Goal: Task Accomplishment & Management: Use online tool/utility

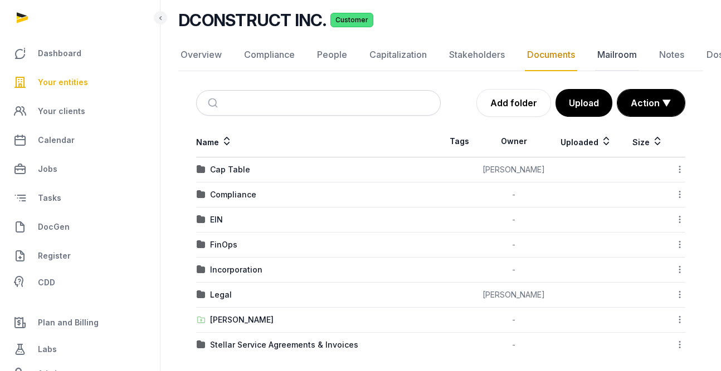
click at [527, 58] on link "Mailroom" at bounding box center [617, 55] width 44 height 32
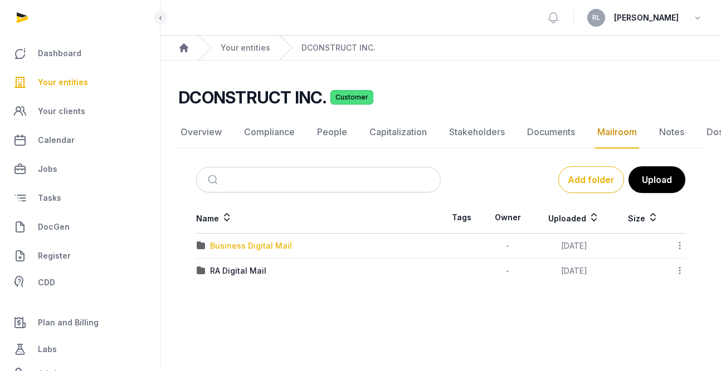
click at [264, 243] on div "Business Digital Mail" at bounding box center [251, 246] width 82 height 11
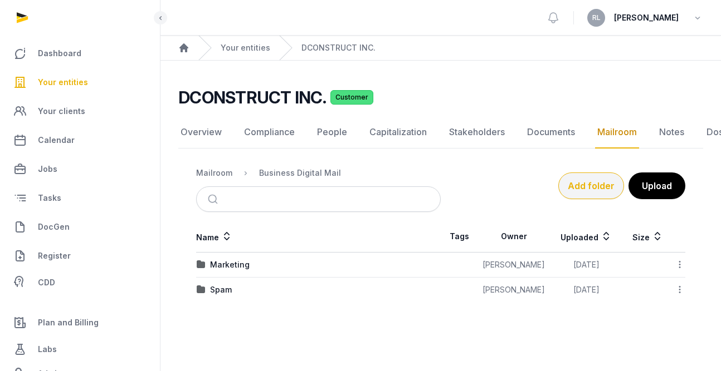
click at [527, 178] on button "Add folder" at bounding box center [591, 186] width 66 height 27
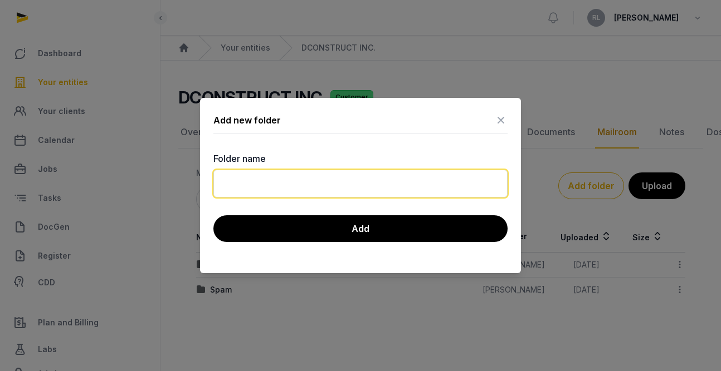
click at [349, 178] on input "text" at bounding box center [360, 184] width 294 height 28
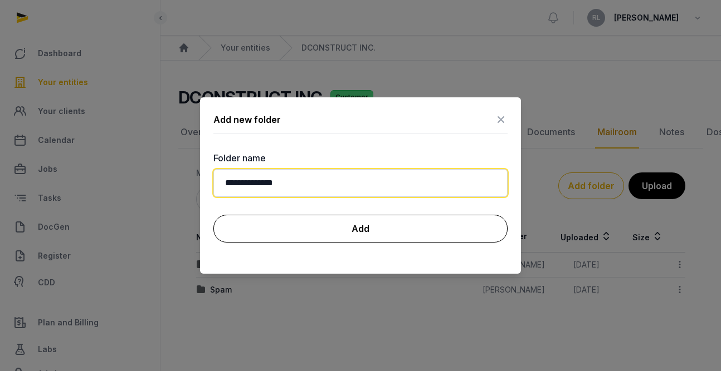
type input "**********"
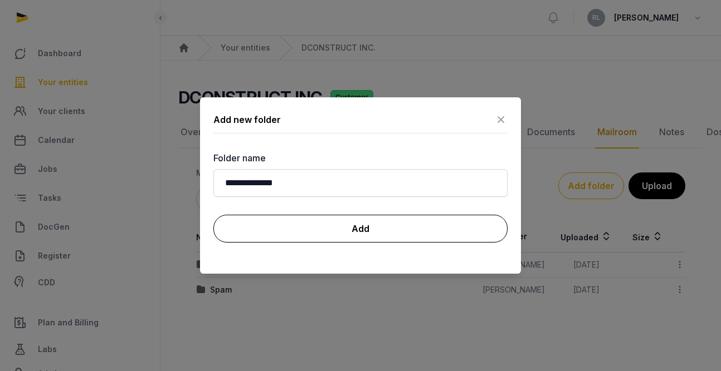
click at [345, 229] on button "Add" at bounding box center [360, 229] width 294 height 28
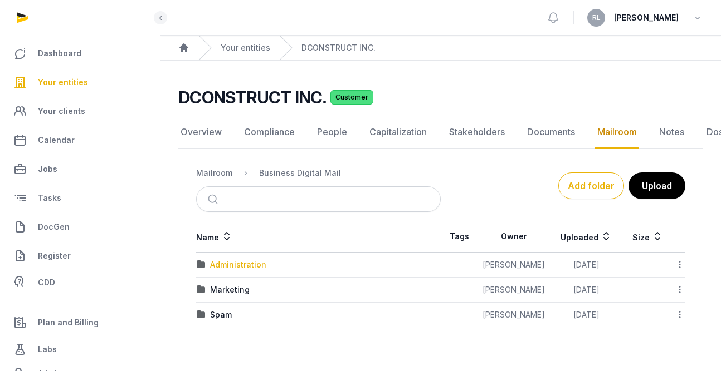
click at [236, 270] on div "Administration" at bounding box center [238, 264] width 56 height 11
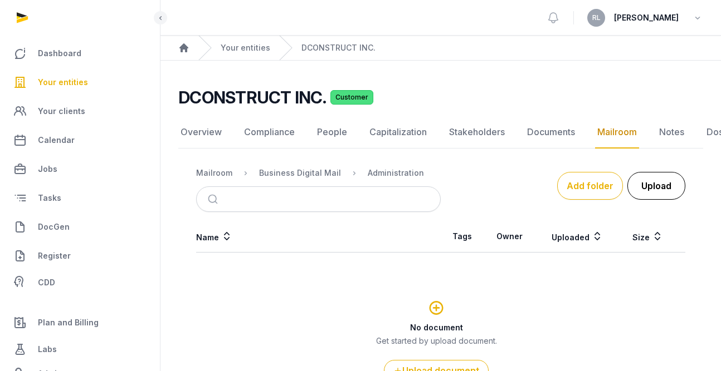
click at [527, 189] on button "Upload" at bounding box center [656, 186] width 58 height 28
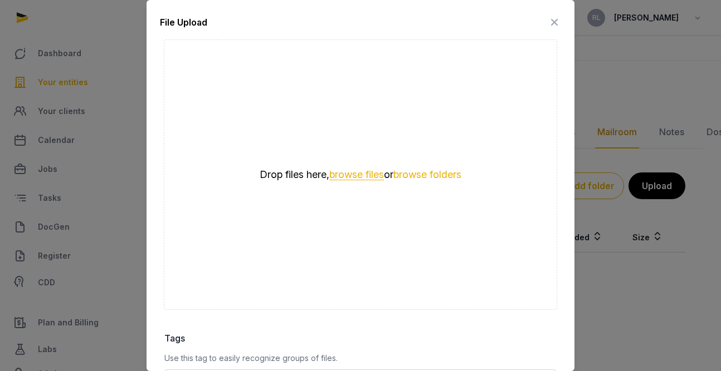
click at [359, 170] on button "browse files" at bounding box center [356, 175] width 55 height 11
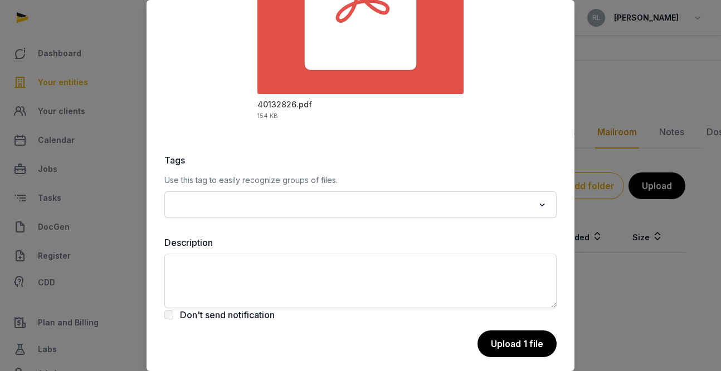
scroll to position [77, 0]
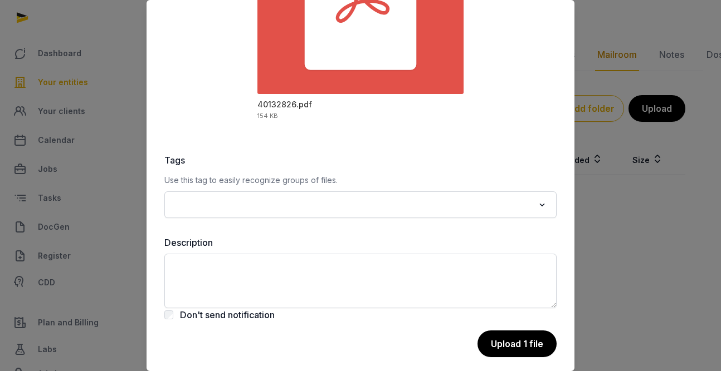
click at [439, 197] on input "Search for option" at bounding box center [352, 205] width 363 height 16
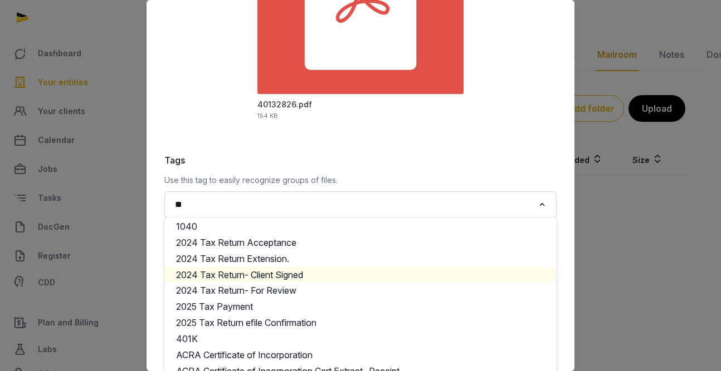
scroll to position [0, 0]
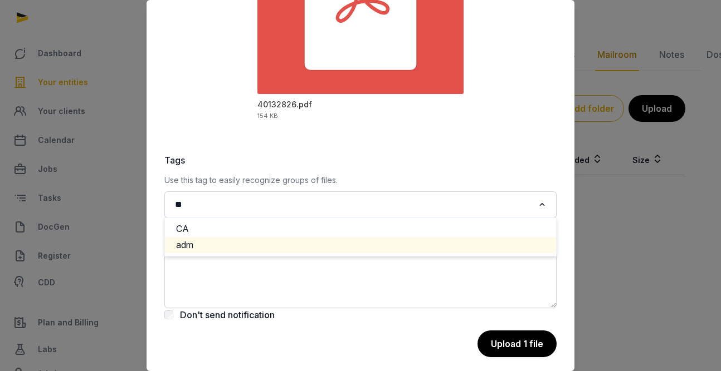
type input "*"
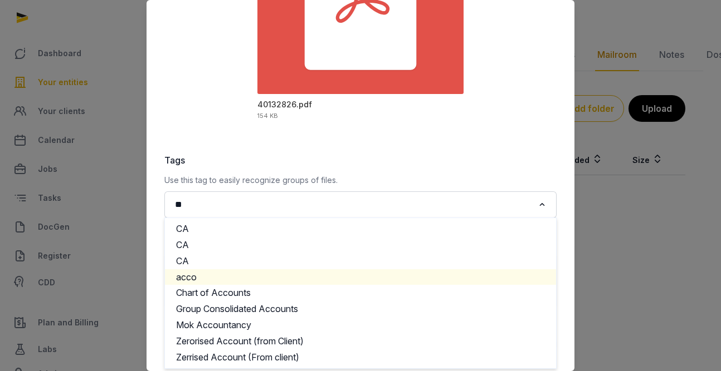
type input "*"
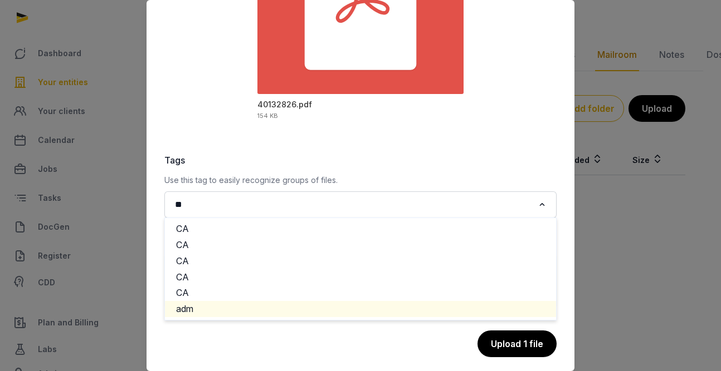
type input "*"
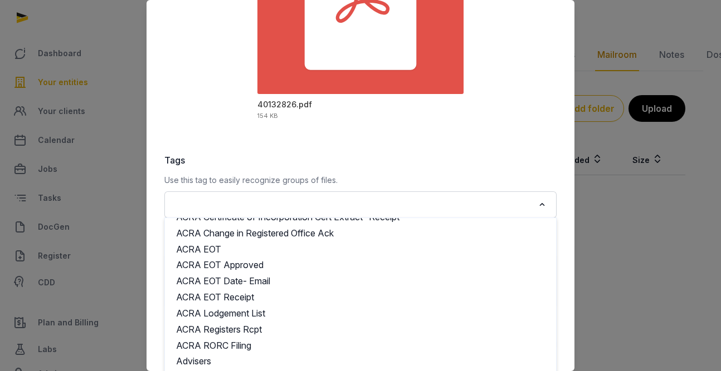
scroll to position [276, 0]
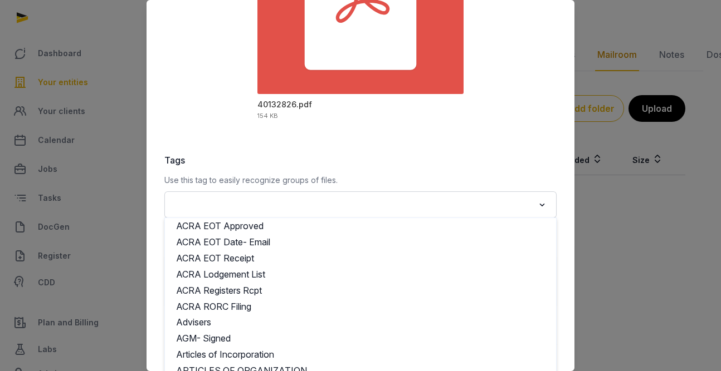
click at [422, 181] on p "Use this tag to easily recognize groups of files." at bounding box center [360, 180] width 392 height 13
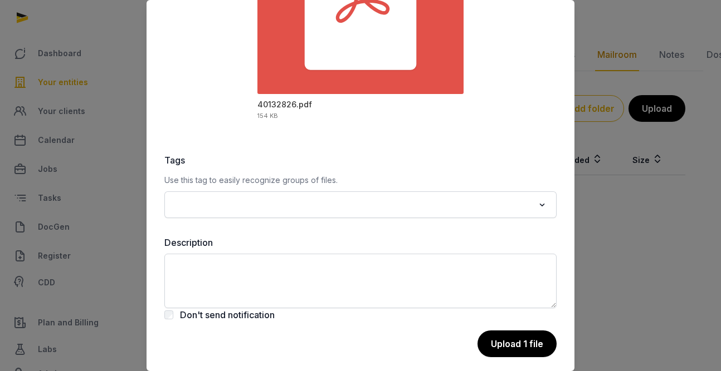
click at [427, 146] on div "File Upload Drop your files here Cancel 1 file selected Add more 40132826.pdf 1…" at bounding box center [360, 101] width 428 height 558
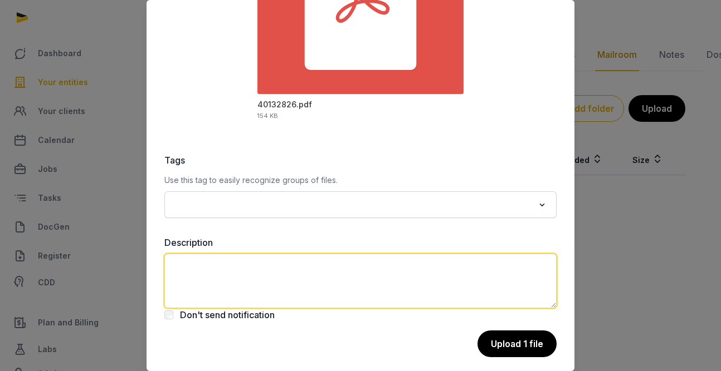
click at [207, 276] on textarea at bounding box center [360, 281] width 392 height 55
click at [254, 264] on textarea "**********" at bounding box center [360, 281] width 392 height 55
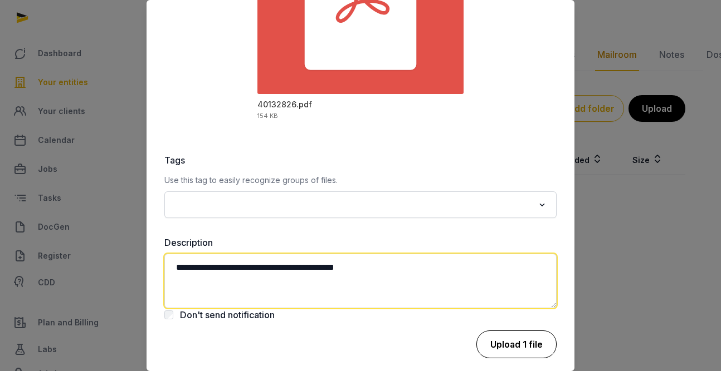
type textarea "**********"
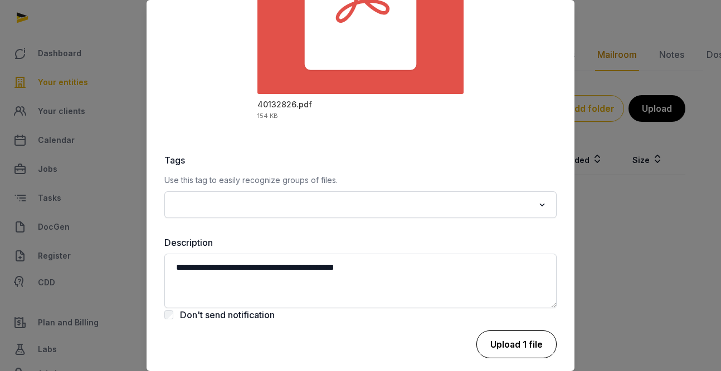
click at [485, 335] on button "Upload 1 file" at bounding box center [516, 345] width 80 height 28
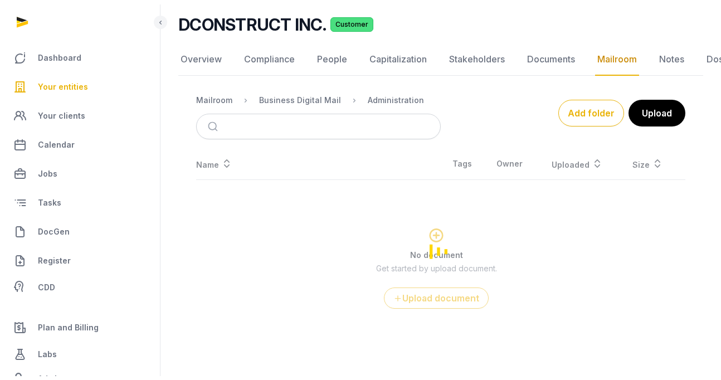
scroll to position [8, 0]
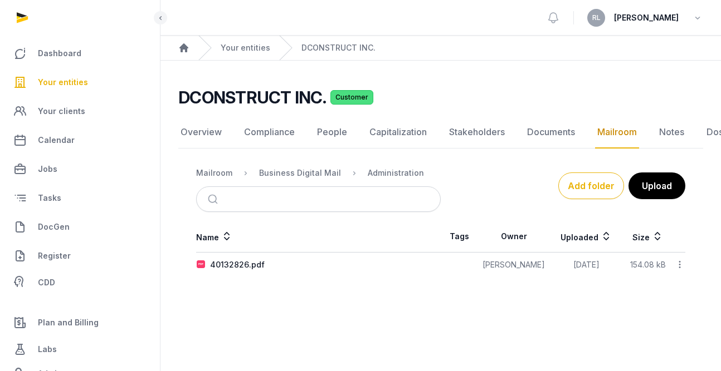
click at [527, 259] on icon at bounding box center [679, 265] width 10 height 12
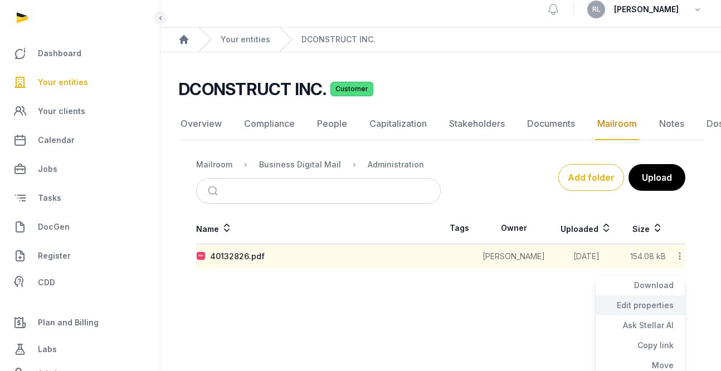
click at [527, 316] on div "Edit properties" at bounding box center [639, 326] width 89 height 20
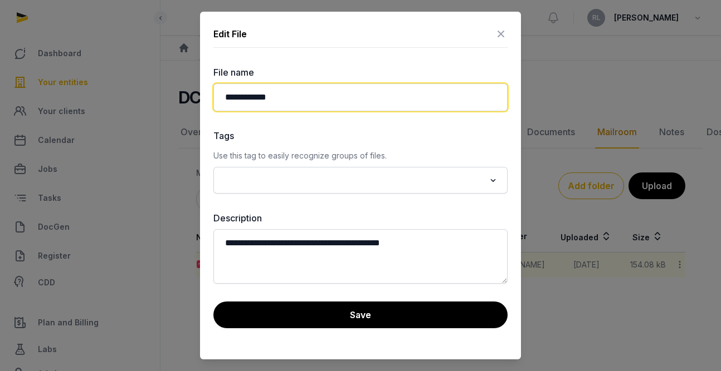
click at [364, 98] on input "**********" at bounding box center [360, 98] width 294 height 28
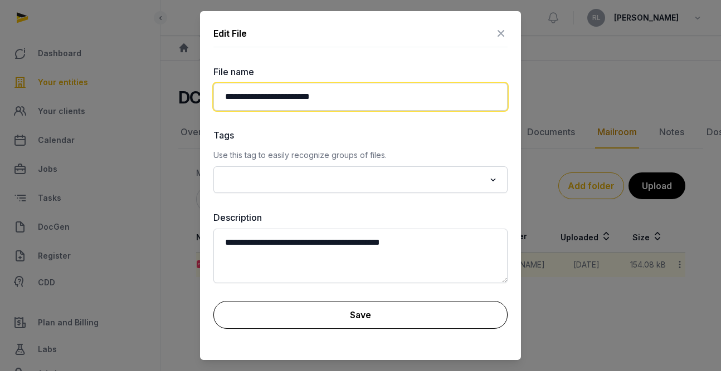
type input "**********"
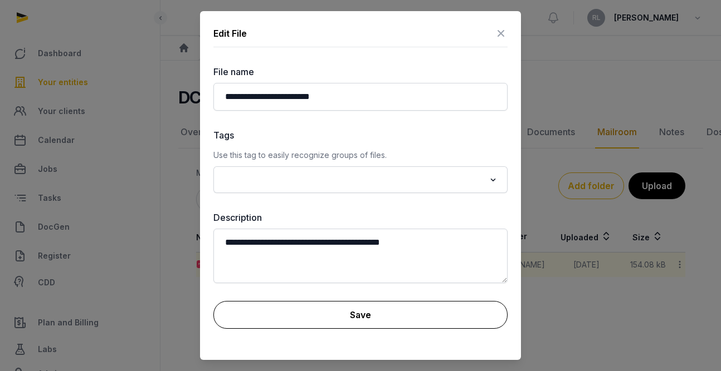
click at [383, 316] on button "Save" at bounding box center [360, 315] width 294 height 28
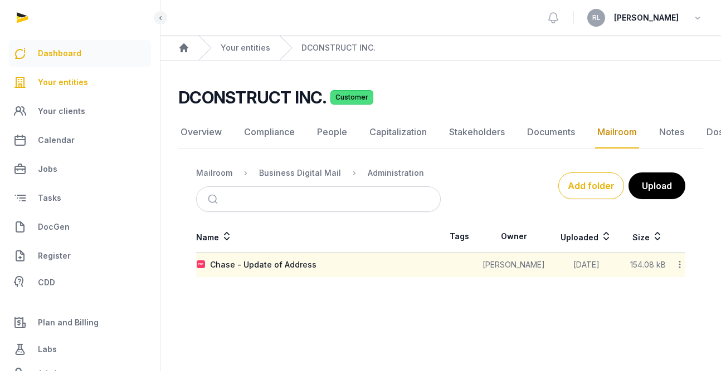
click at [71, 47] on span "Dashboard" at bounding box center [59, 53] width 43 height 13
